Goal: Check status: Check status

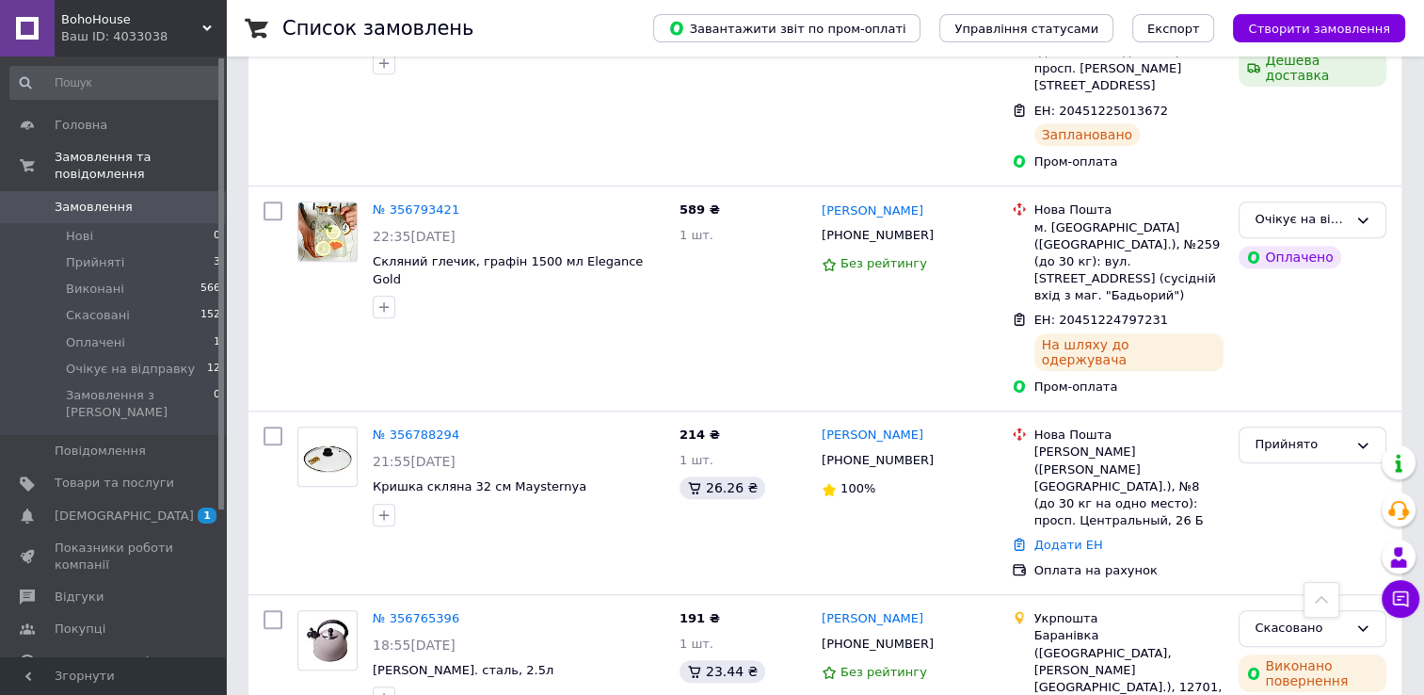
scroll to position [1459, 0]
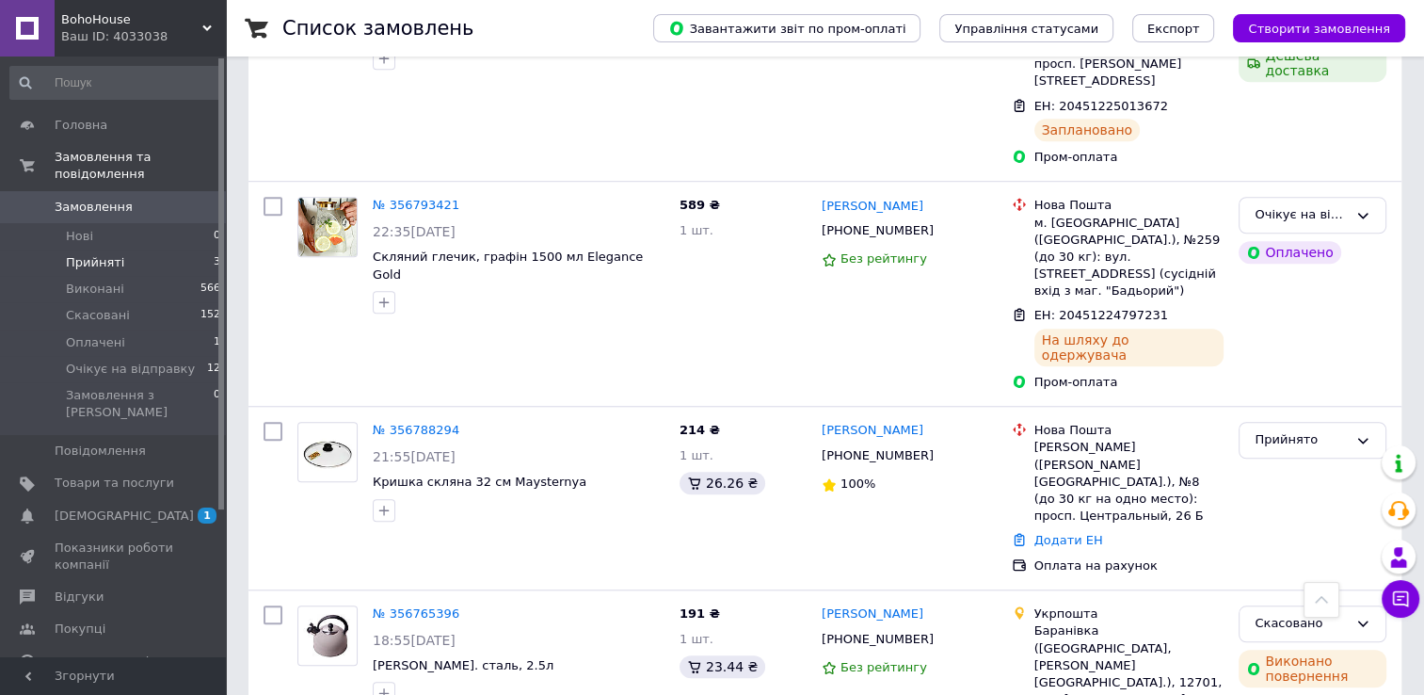
click at [167, 249] on li "Прийняті 3" at bounding box center [116, 262] width 232 height 26
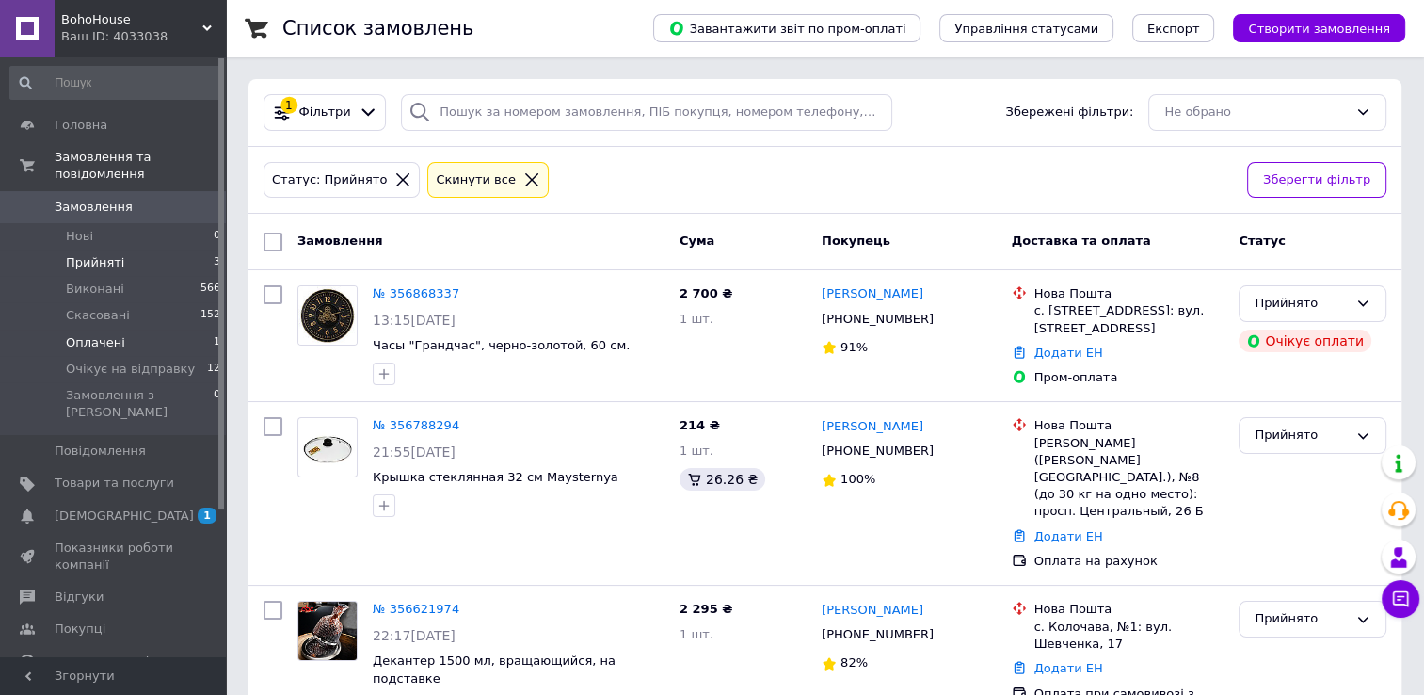
click at [163, 329] on li "Оплачені 1" at bounding box center [116, 342] width 232 height 26
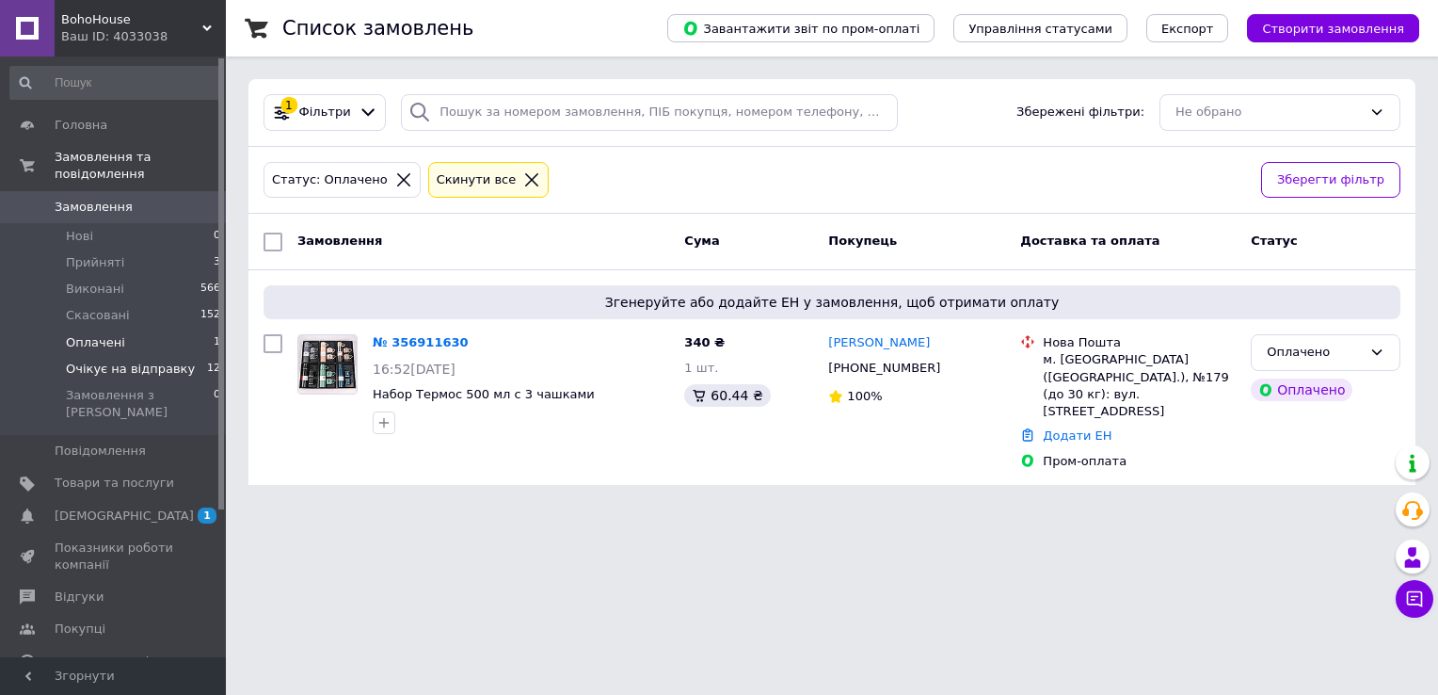
click at [172, 360] on span "Очікує на відправку" at bounding box center [130, 368] width 129 height 17
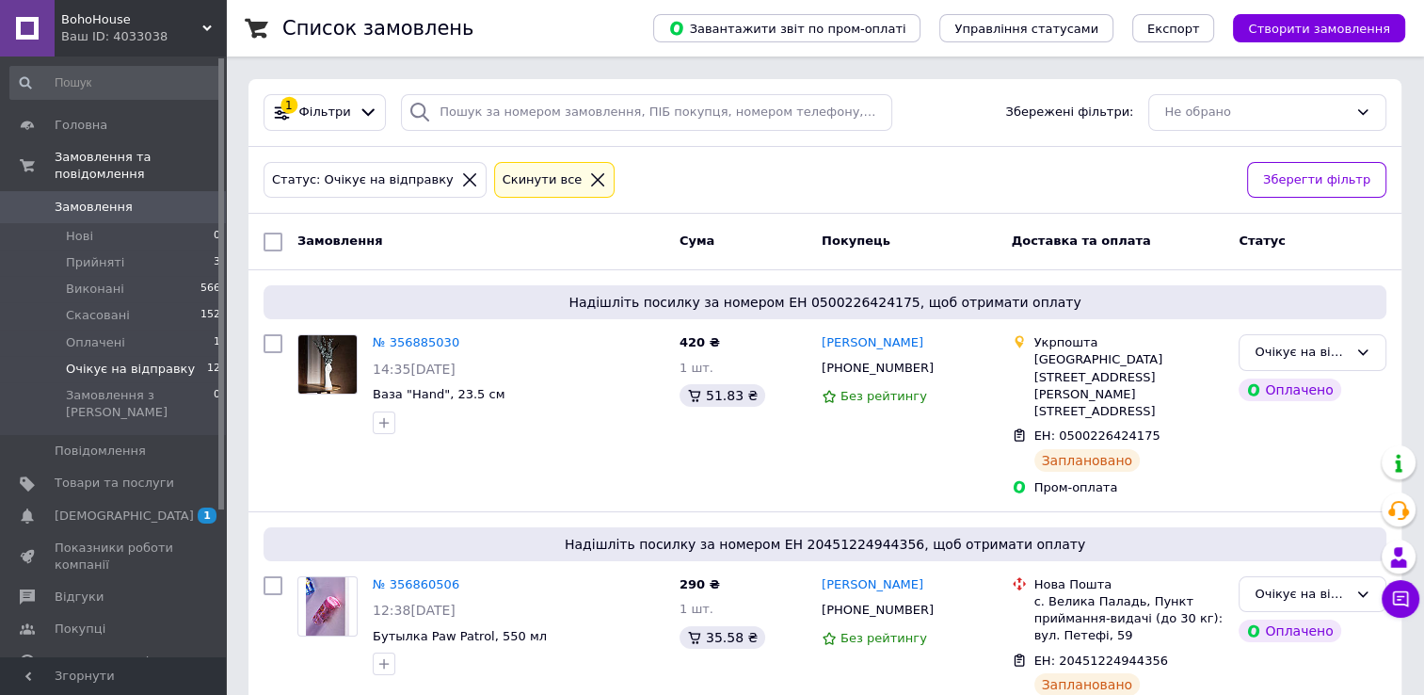
click at [172, 360] on span "Очікує на відправку" at bounding box center [130, 368] width 129 height 17
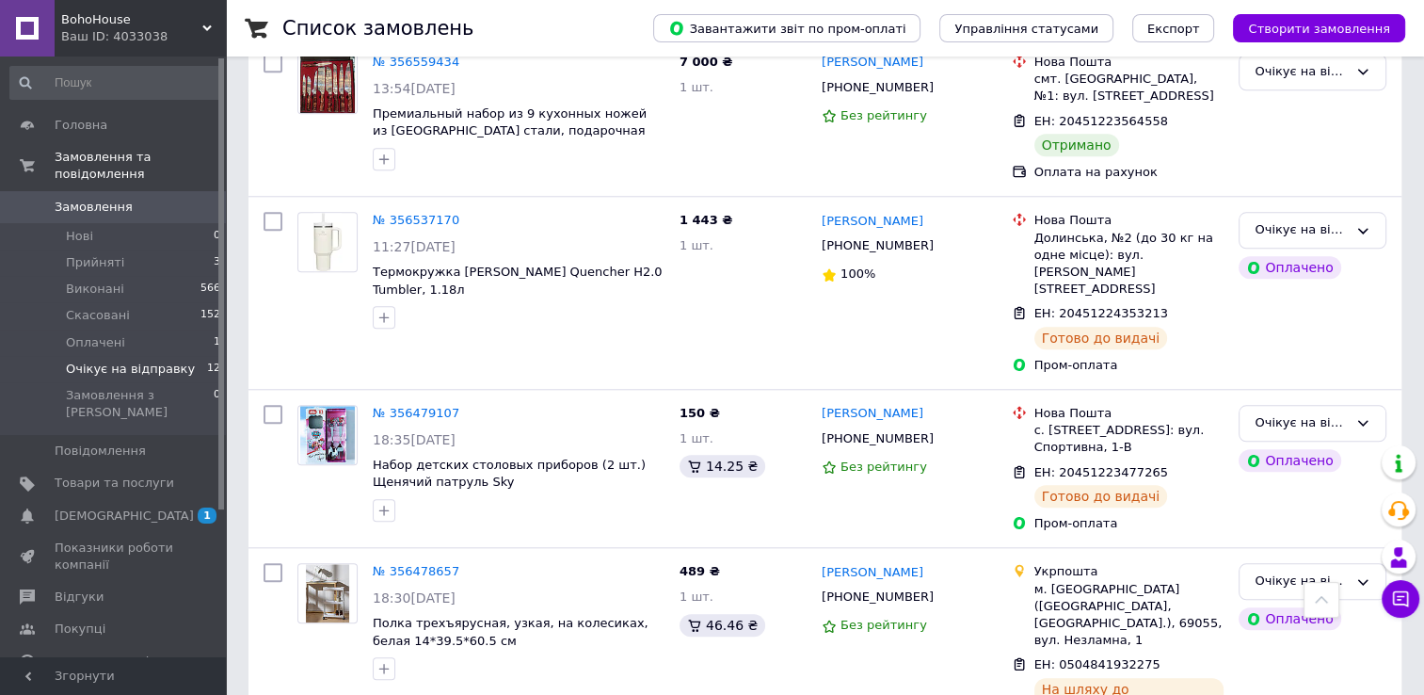
scroll to position [1811, 0]
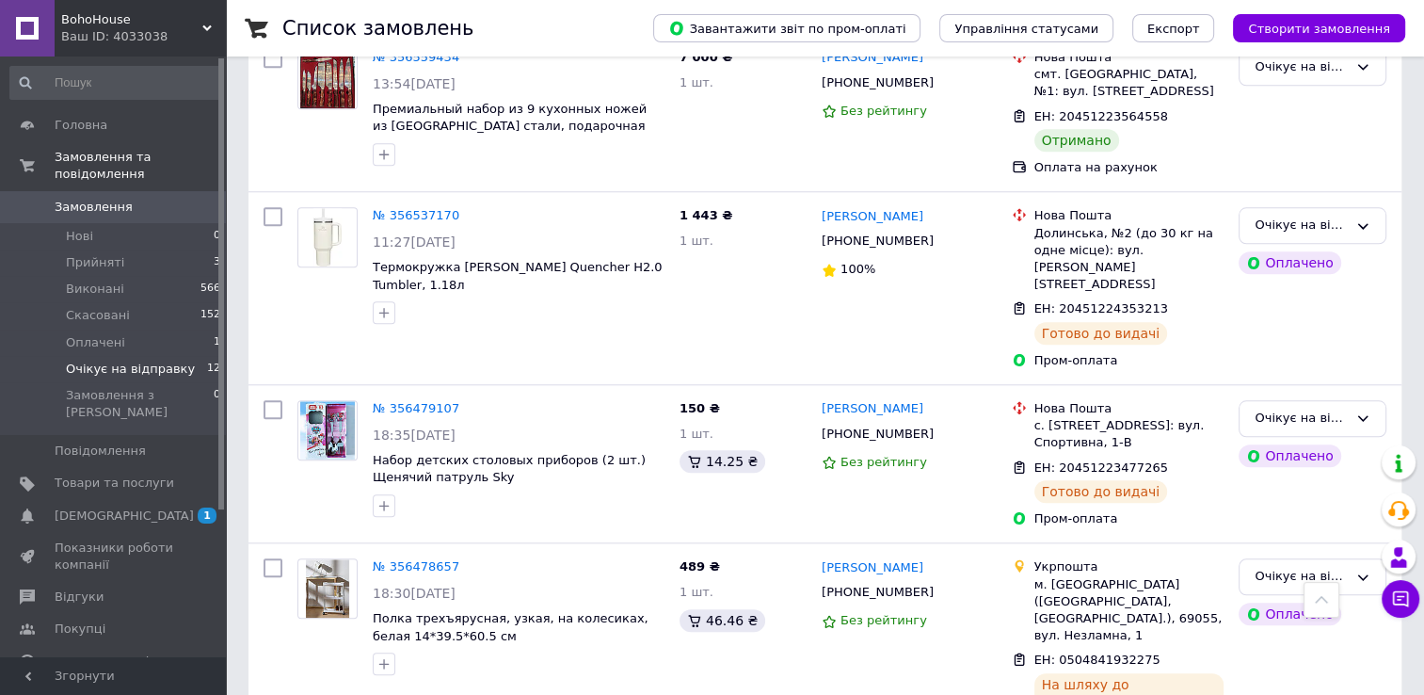
click at [119, 200] on link "Замовлення 0" at bounding box center [116, 207] width 232 height 32
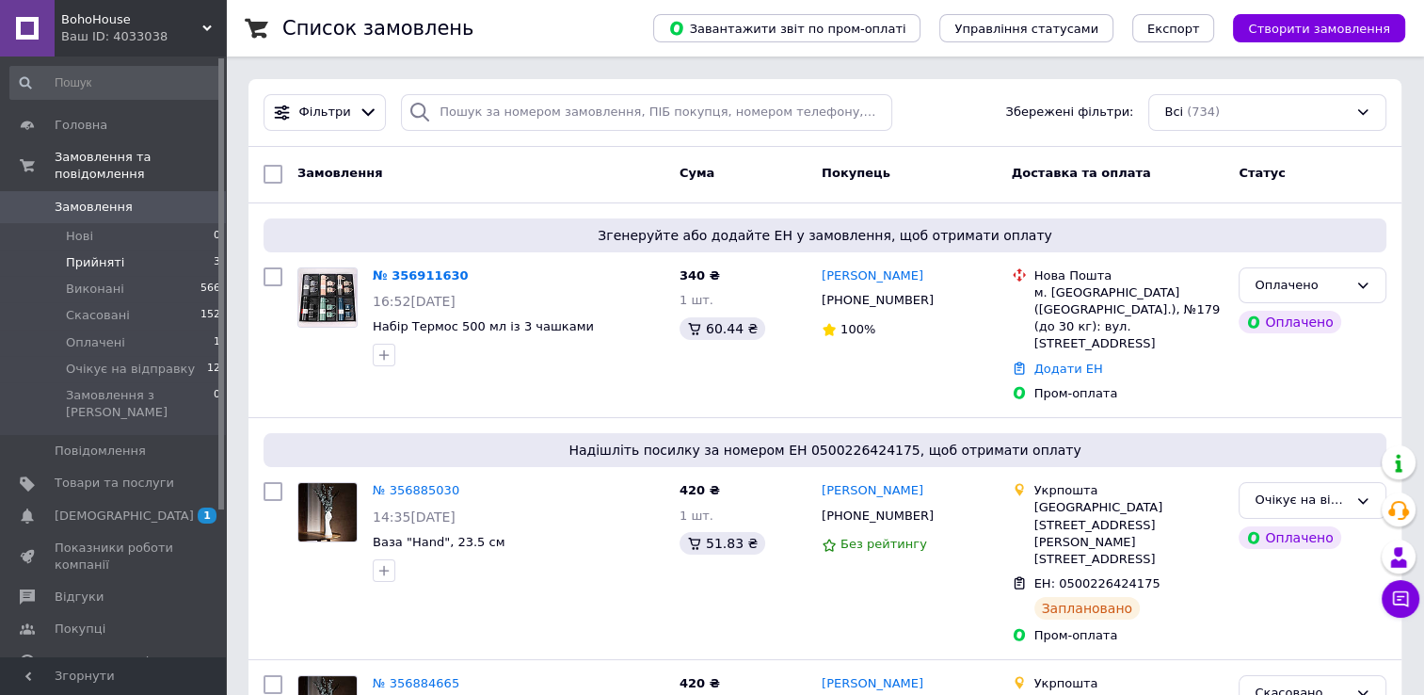
click at [184, 249] on li "Прийняті 3" at bounding box center [116, 262] width 232 height 26
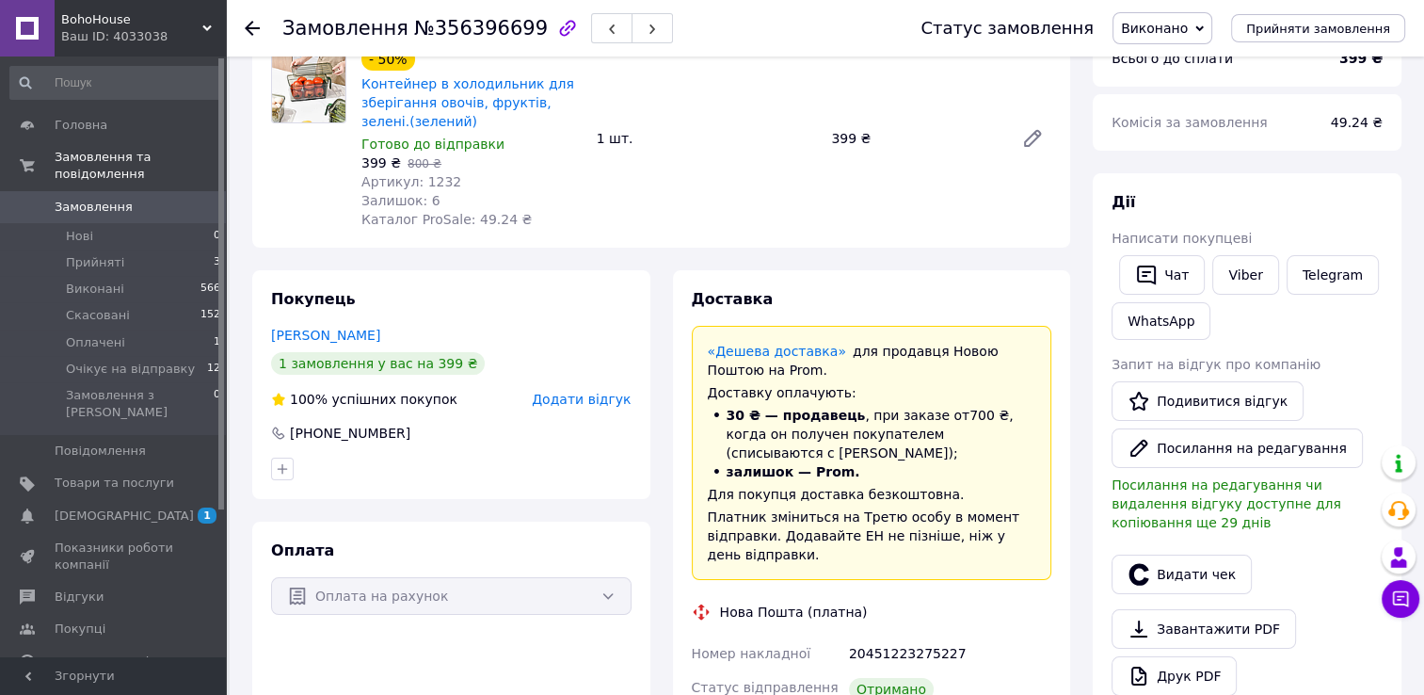
scroll to position [186, 0]
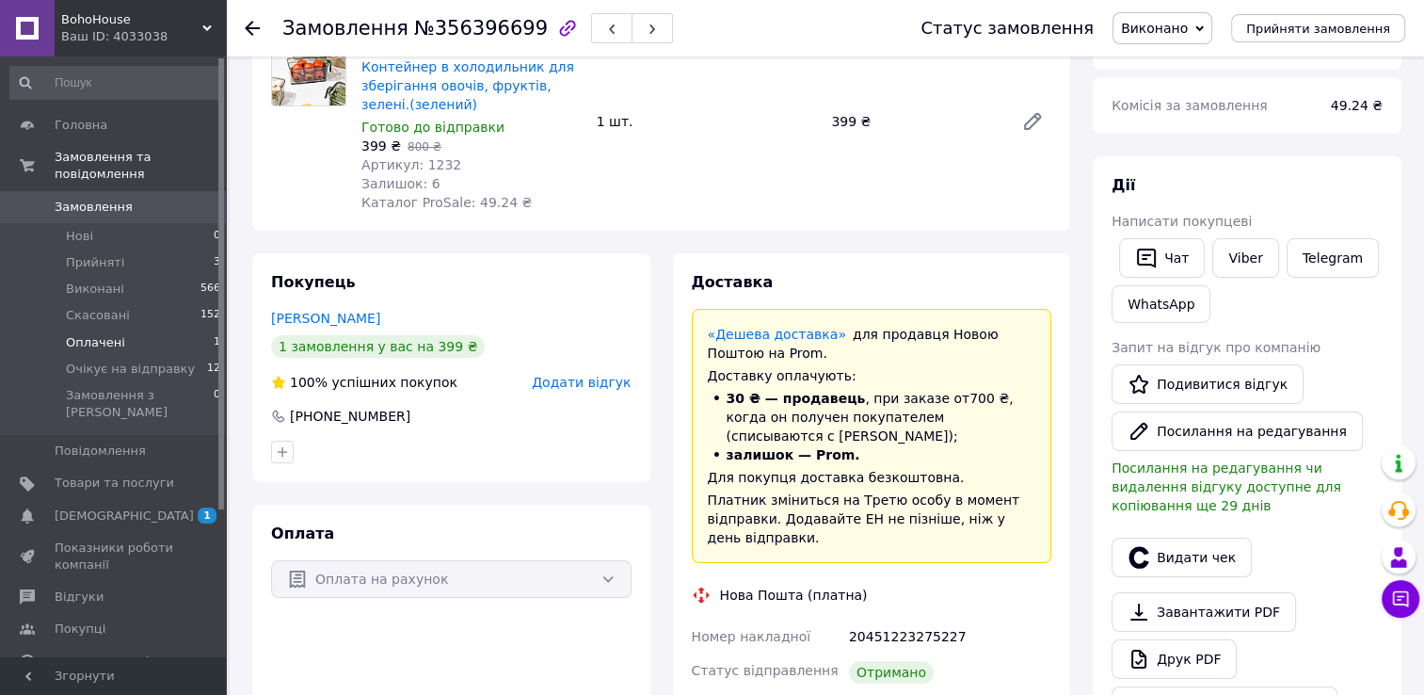
click at [127, 329] on li "Оплачені 1" at bounding box center [116, 342] width 232 height 26
